Goal: Book appointment/travel/reservation

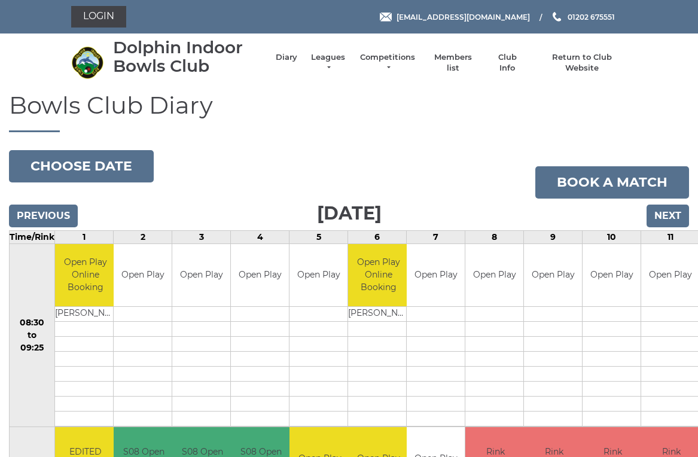
scroll to position [39, 0]
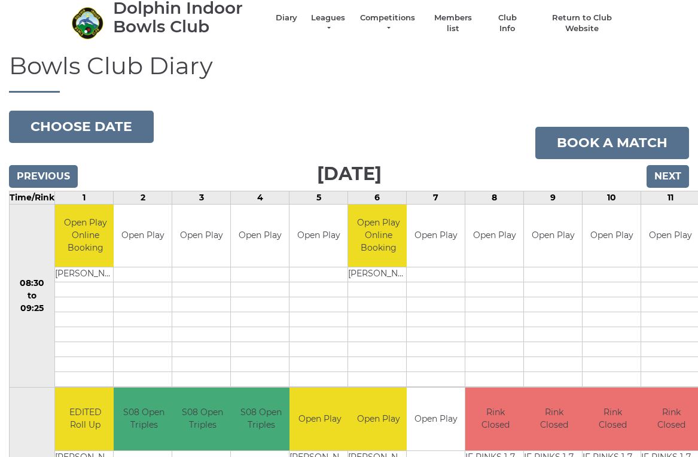
click at [675, 170] on input "Next" at bounding box center [667, 176] width 42 height 23
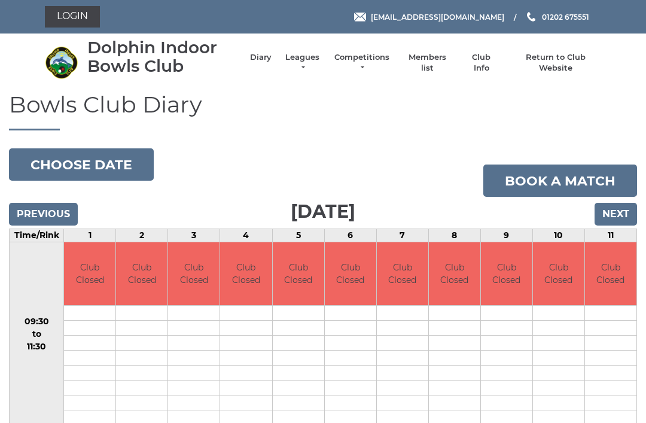
click at [623, 216] on input "Next" at bounding box center [615, 214] width 42 height 23
click at [625, 213] on input "Next" at bounding box center [615, 214] width 42 height 23
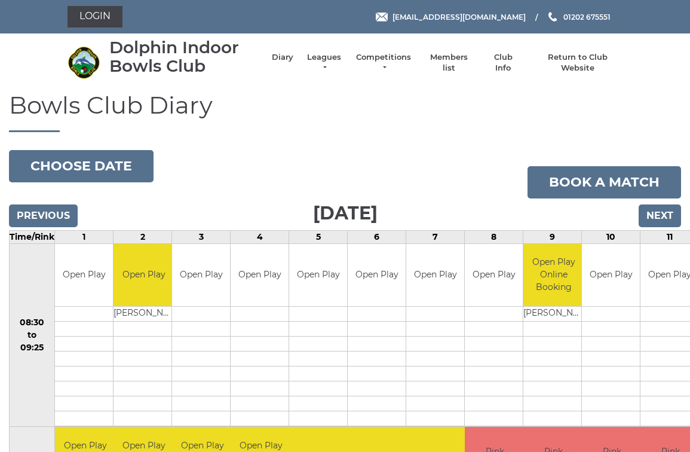
click at [666, 209] on input "Next" at bounding box center [660, 215] width 42 height 23
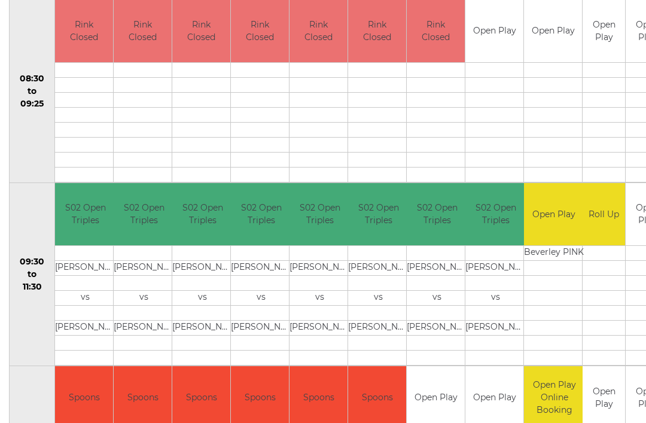
scroll to position [243, 0]
